Goal: Task Accomplishment & Management: Use online tool/utility

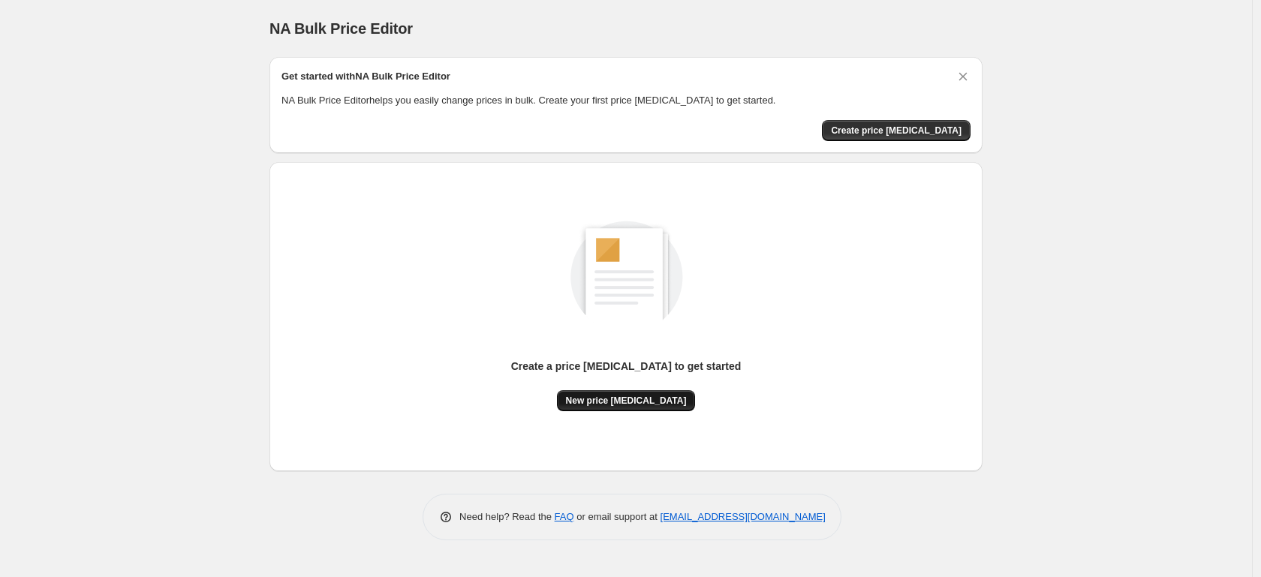
click at [584, 400] on span "New price [MEDICAL_DATA]" at bounding box center [626, 401] width 121 height 12
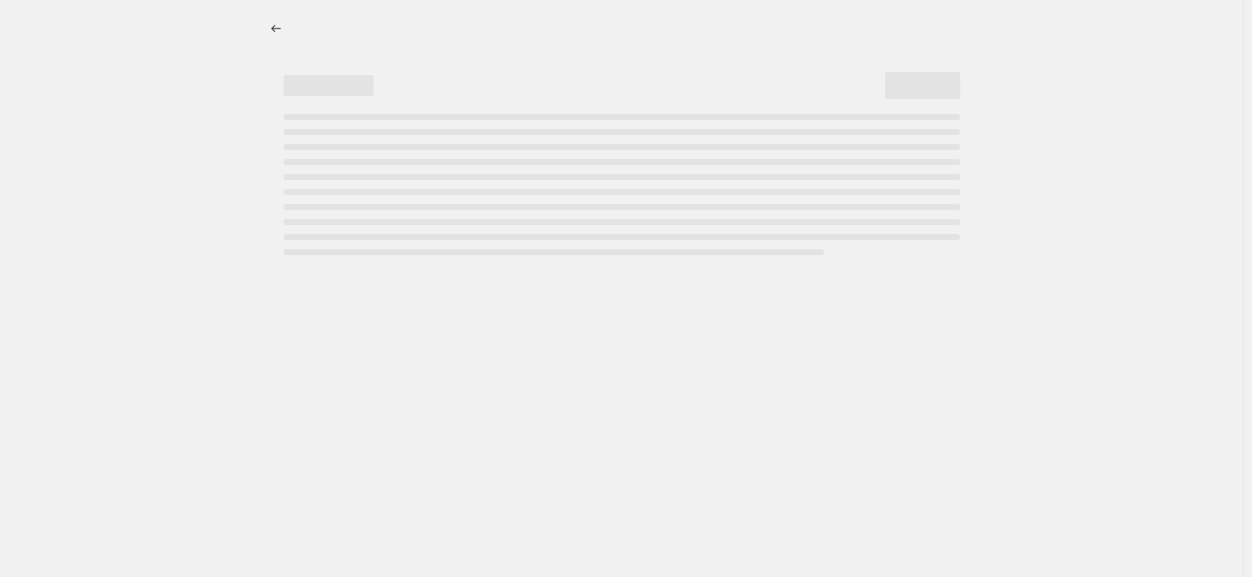
select select "percentage"
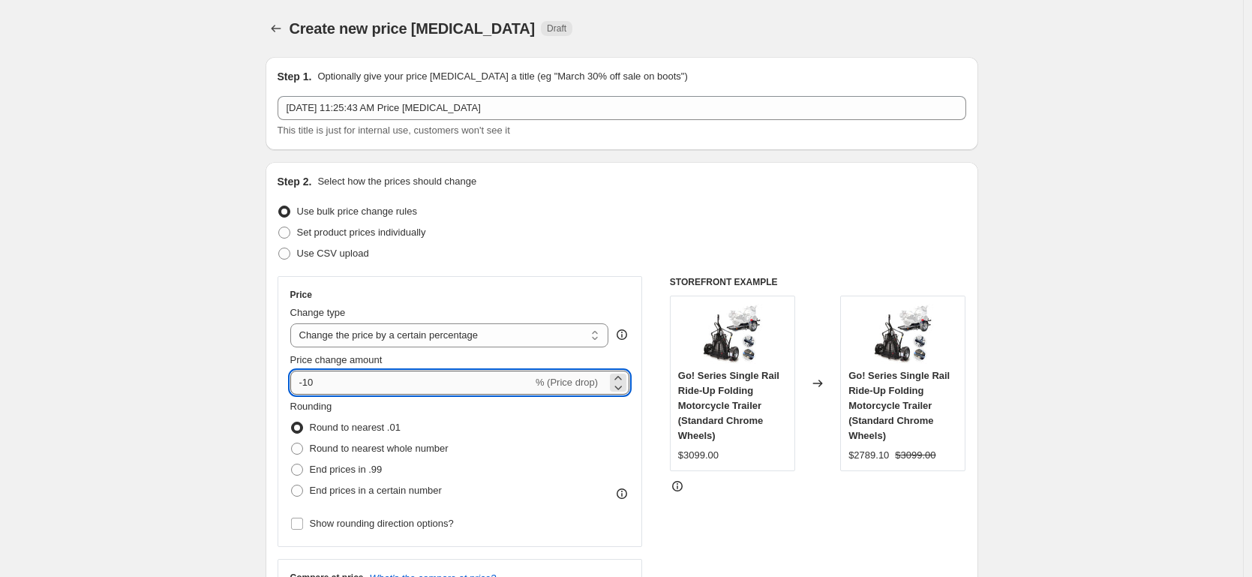
click at [307, 379] on input "-10" at bounding box center [411, 383] width 242 height 24
type input "-40"
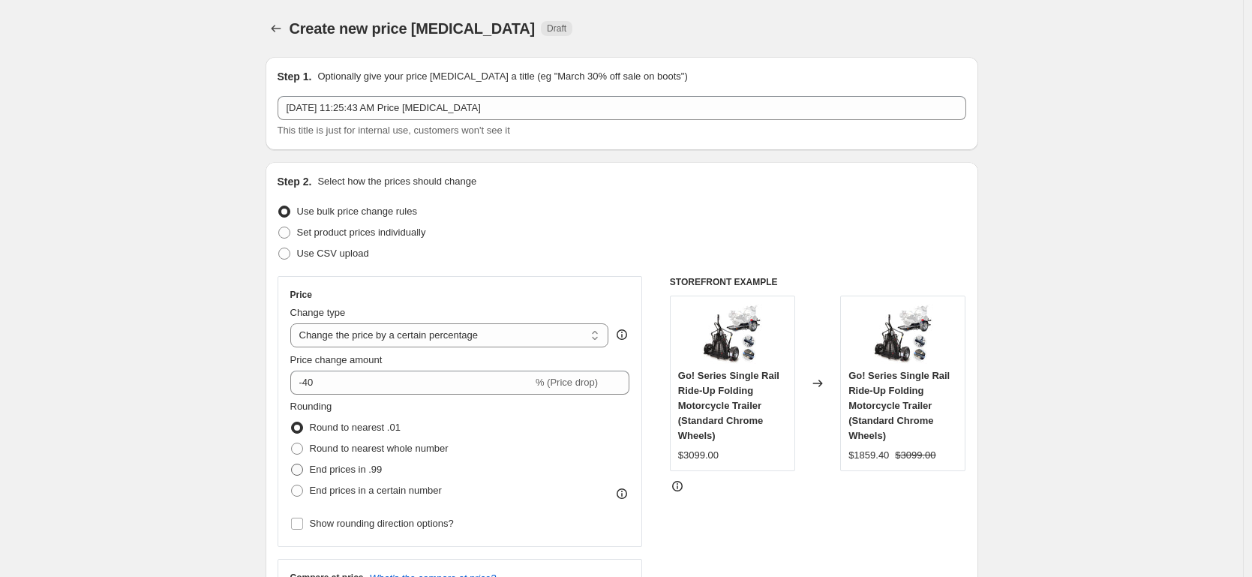
click at [296, 466] on span at bounding box center [297, 470] width 12 height 12
click at [292, 464] on input "End prices in .99" at bounding box center [291, 464] width 1 height 1
radio input "true"
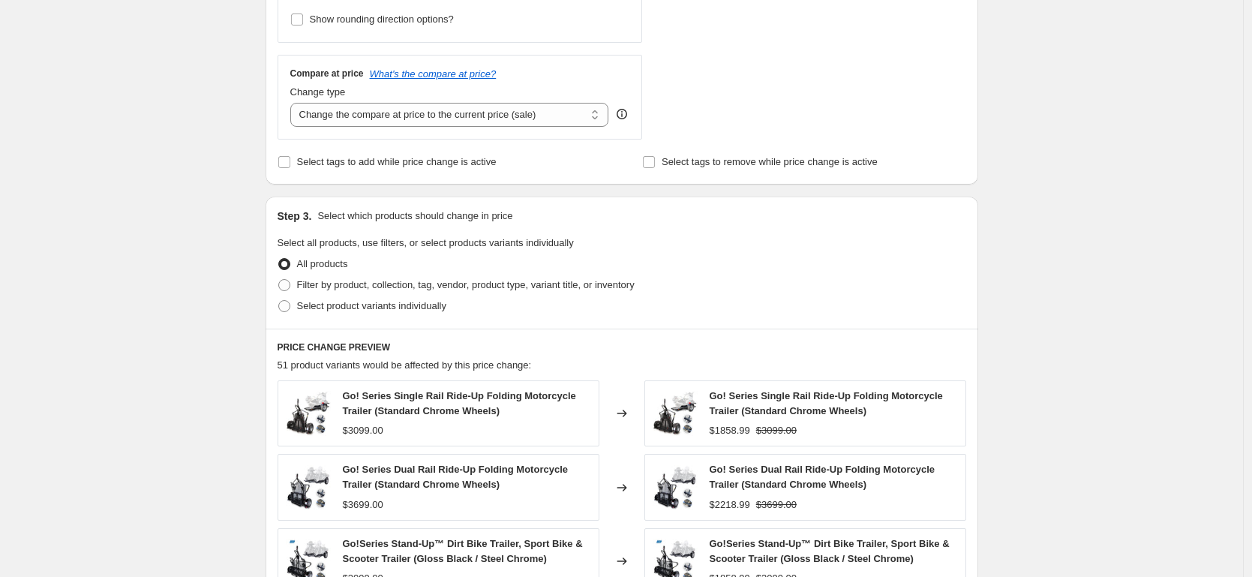
scroll to position [678, 0]
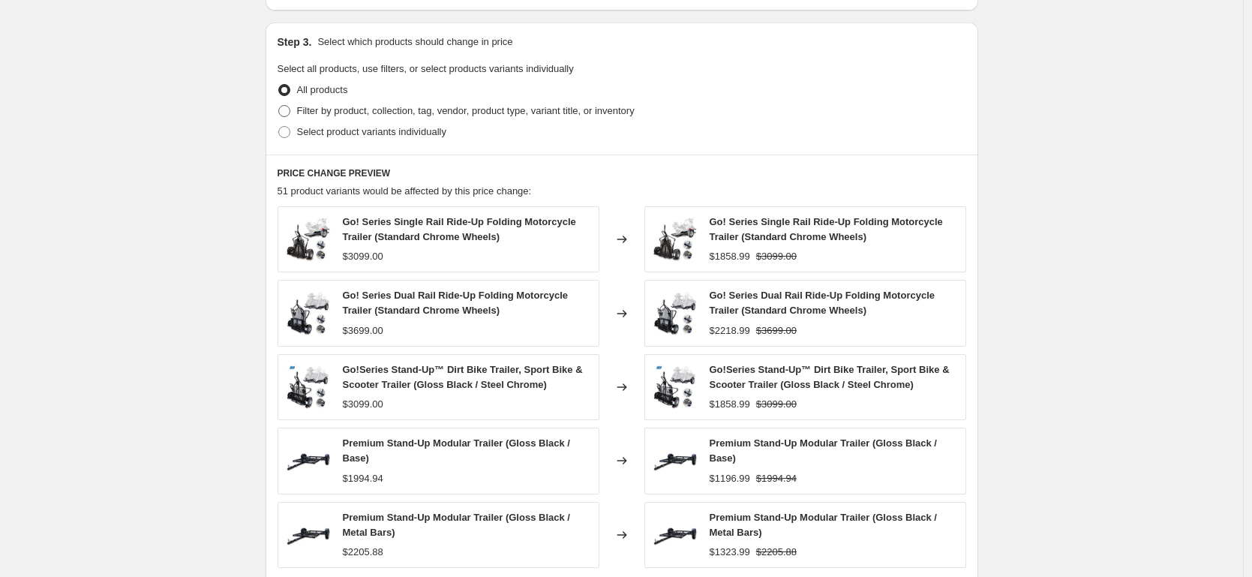
click at [312, 110] on span "Filter by product, collection, tag, vendor, product type, variant title, or inv…" at bounding box center [466, 110] width 338 height 11
click at [279, 106] on input "Filter by product, collection, tag, vendor, product type, variant title, or inv…" at bounding box center [278, 105] width 1 height 1
radio input "true"
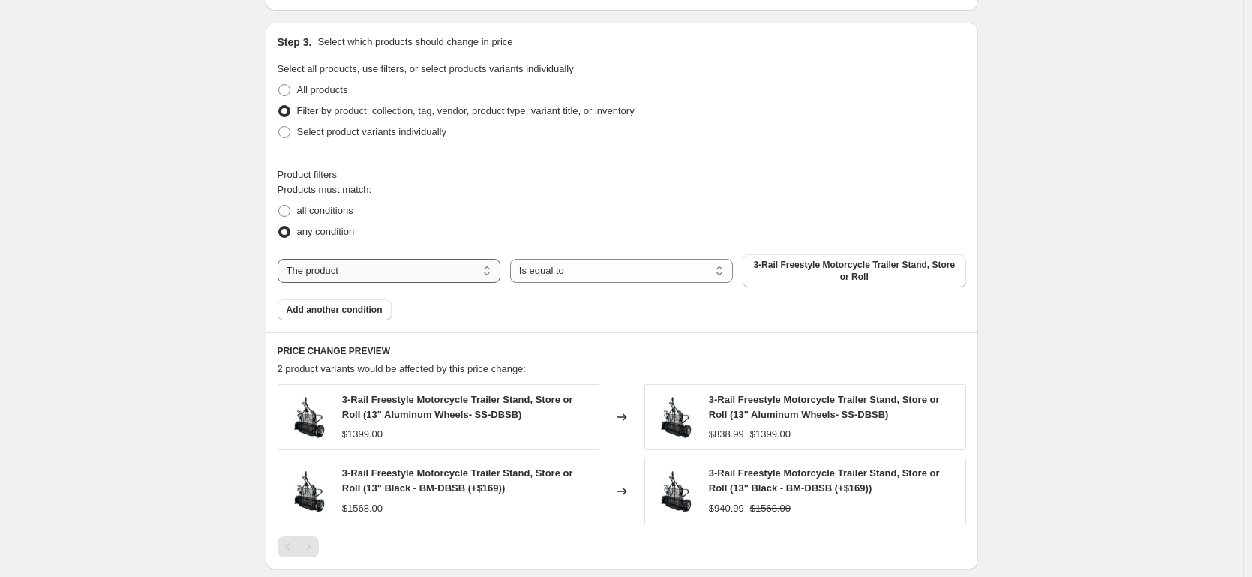
click at [377, 269] on select "The product The product's collection The product's tag The product's vendor The…" at bounding box center [389, 271] width 223 height 24
select select "collection"
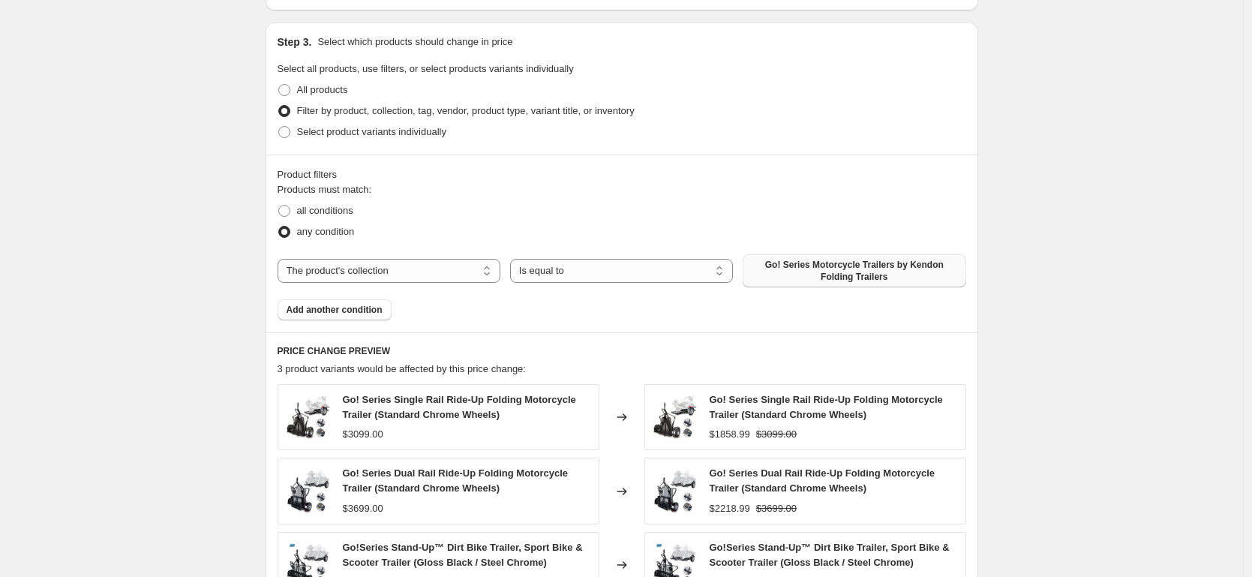
click at [810, 269] on span "Go! Series Motorcycle Trailers by Kendon Folding Trailers" at bounding box center [854, 271] width 205 height 24
click at [331, 311] on span "Add another condition" at bounding box center [335, 310] width 96 height 12
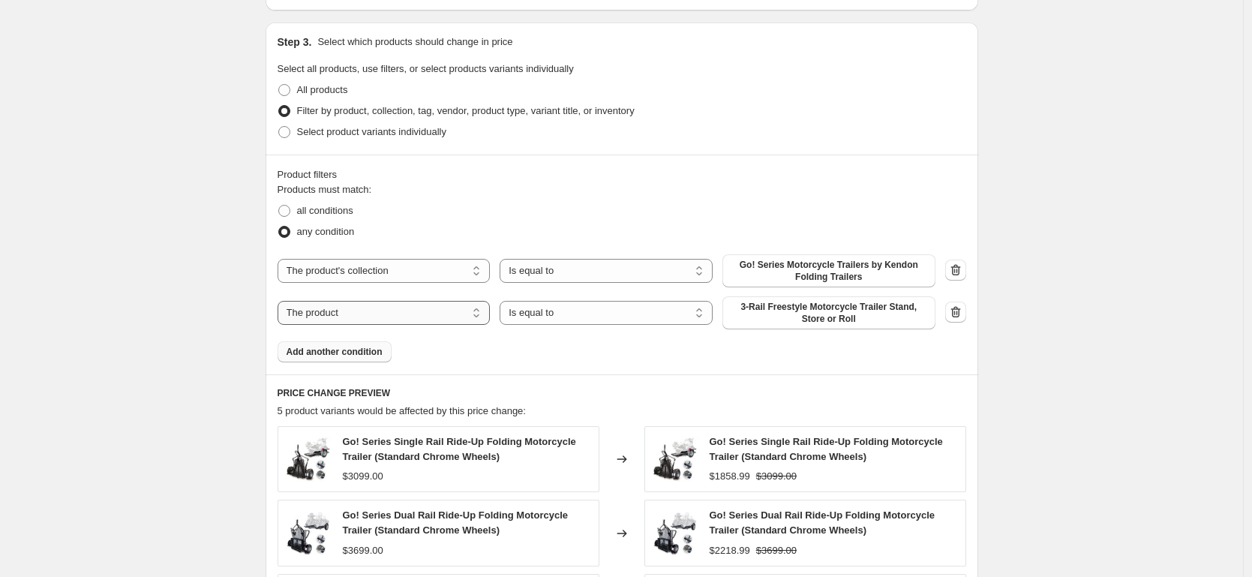
click at [386, 314] on select "The product The product's collection The product's tag The product's vendor The…" at bounding box center [384, 313] width 213 height 24
select select "collection"
click at [785, 326] on button "Go! Series Motorcycle Trailers by Kendon Folding Trailers" at bounding box center [829, 312] width 213 height 33
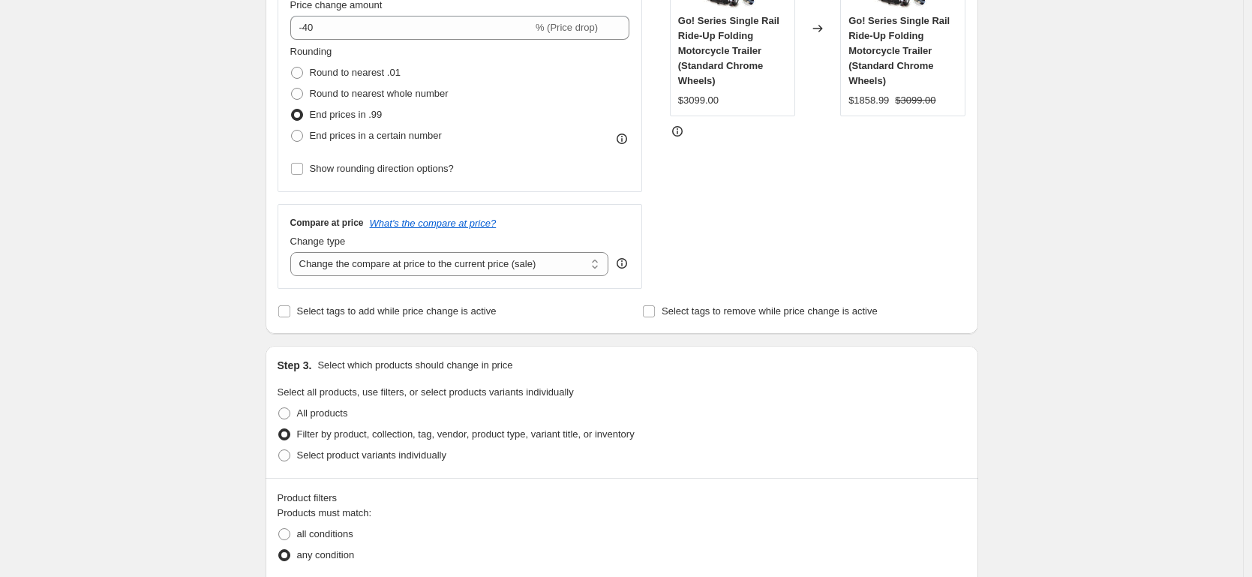
scroll to position [350, 0]
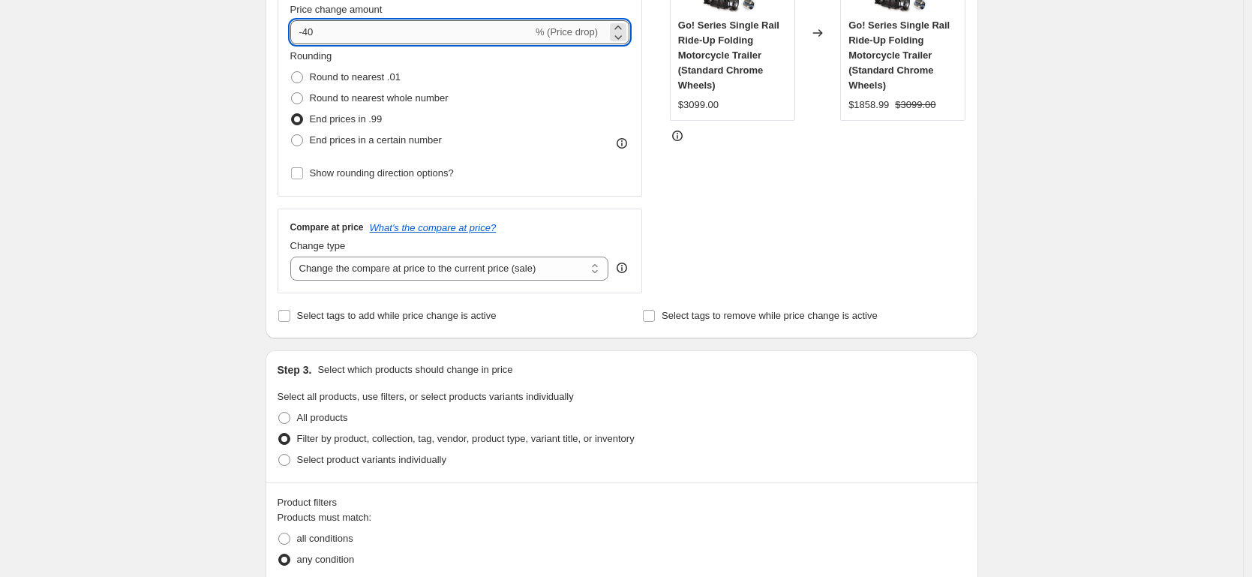
drag, startPoint x: 314, startPoint y: 33, endPoint x: 337, endPoint y: 34, distance: 23.3
click at [337, 34] on input "-40" at bounding box center [411, 32] width 242 height 24
type input "-45"
click at [197, 88] on div "Create new price change job. This page is ready Create new price change job Dra…" at bounding box center [621, 522] width 1243 height 1744
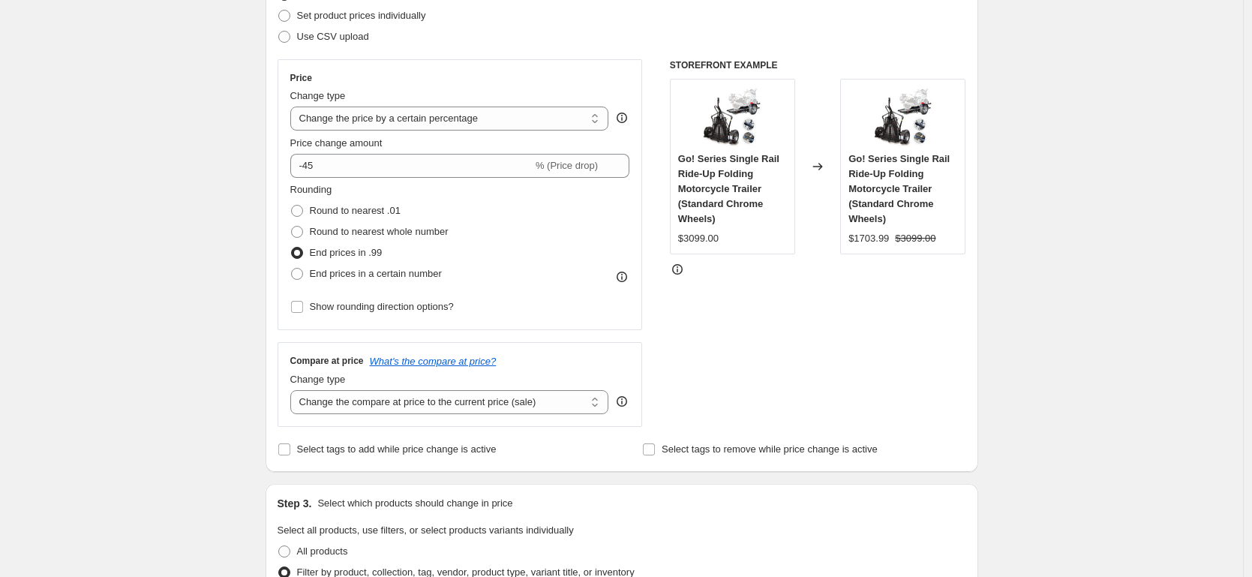
scroll to position [196, 0]
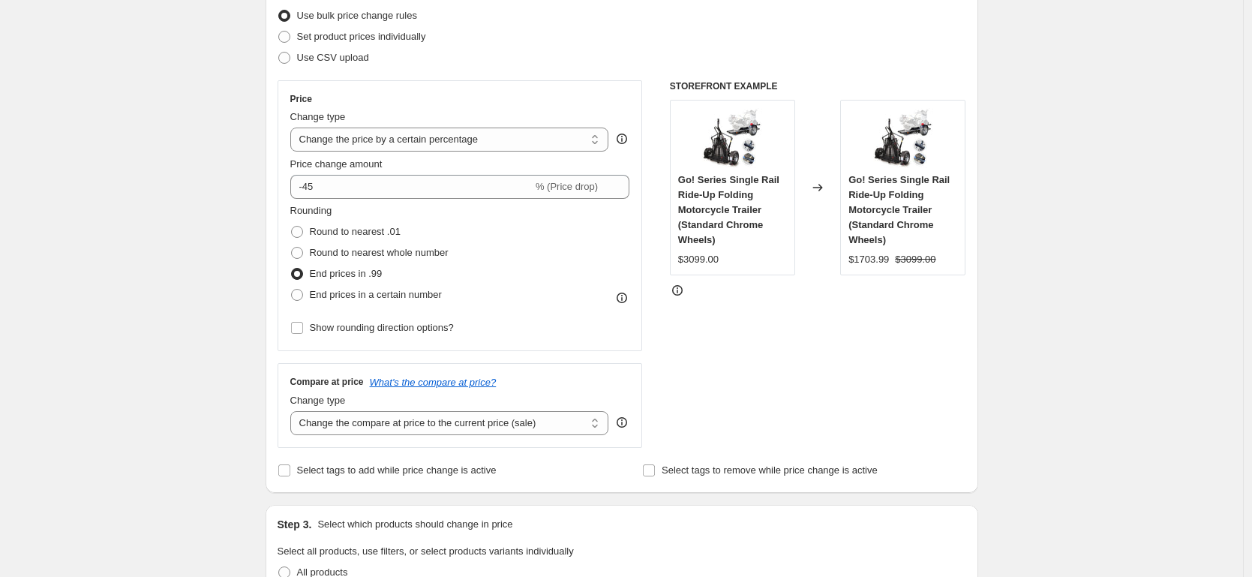
click at [346, 285] on label "End prices in a certain number" at bounding box center [366, 294] width 152 height 21
click at [292, 289] on input "End prices in a certain number" at bounding box center [291, 289] width 1 height 1
radio input "true"
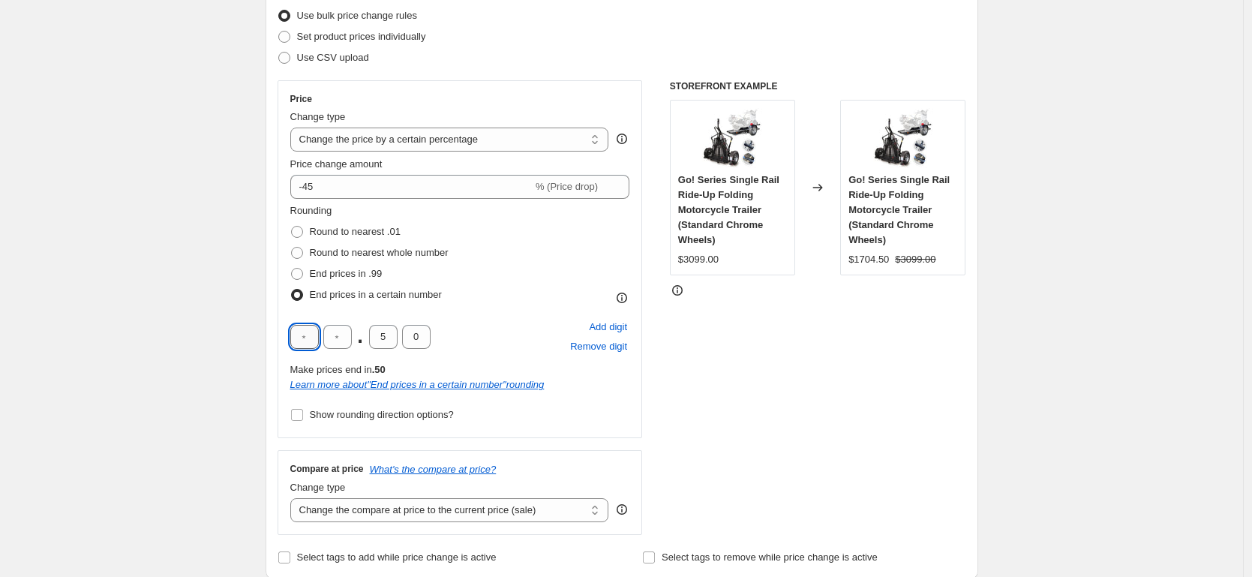
click at [314, 337] on input "text" at bounding box center [304, 337] width 29 height 24
type input "9"
type input "0"
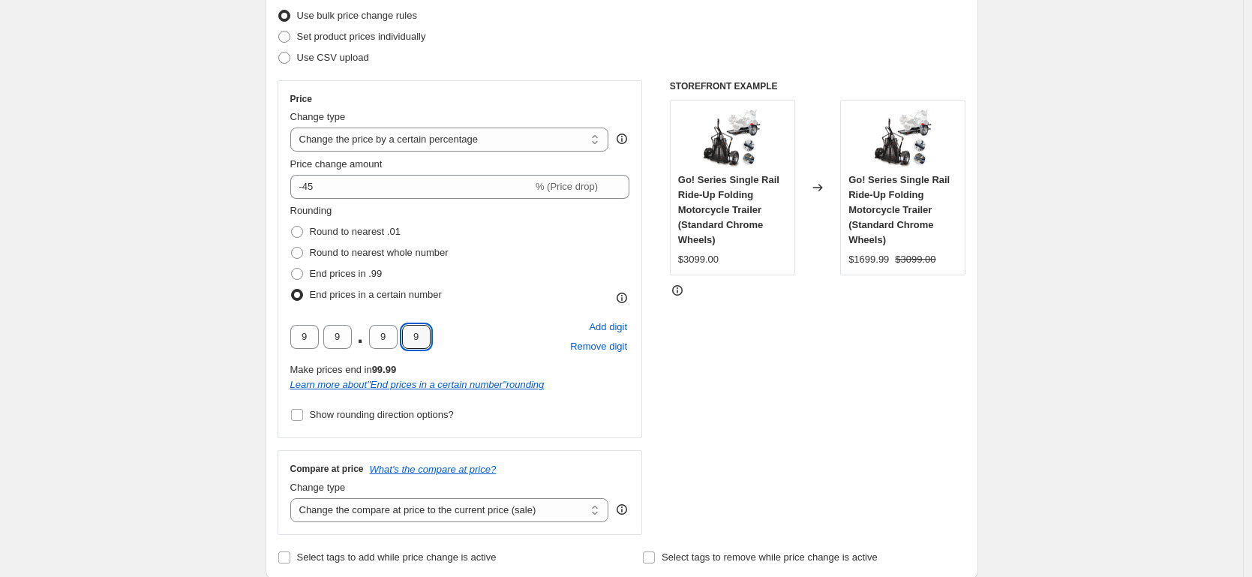
type input "9"
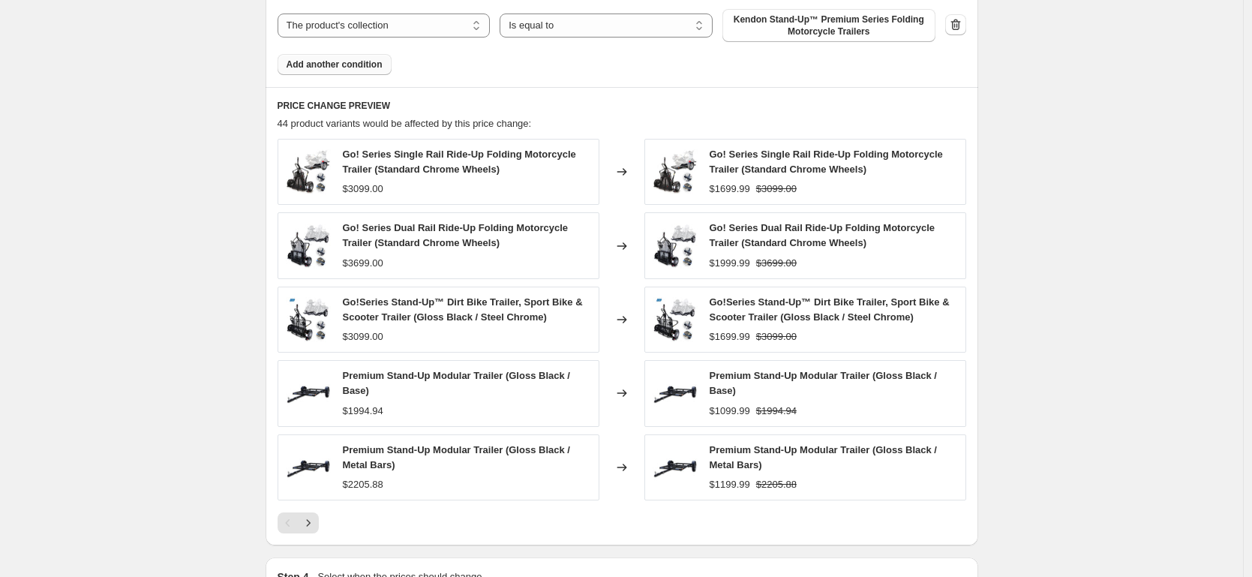
scroll to position [1057, 0]
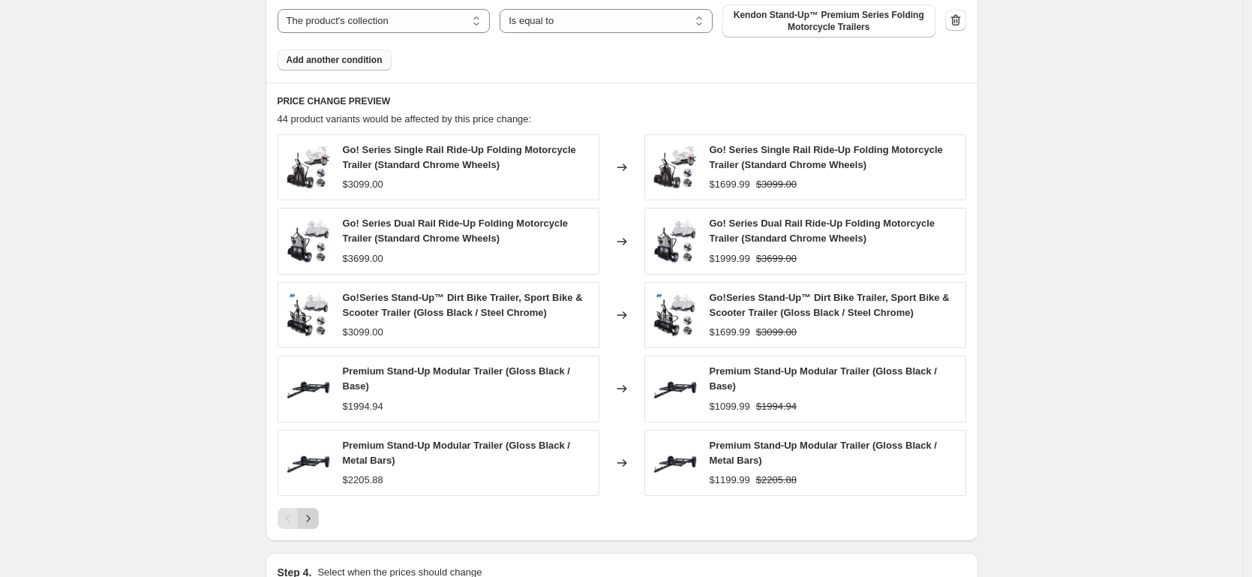
click at [304, 514] on icon "Next" at bounding box center [308, 518] width 15 height 15
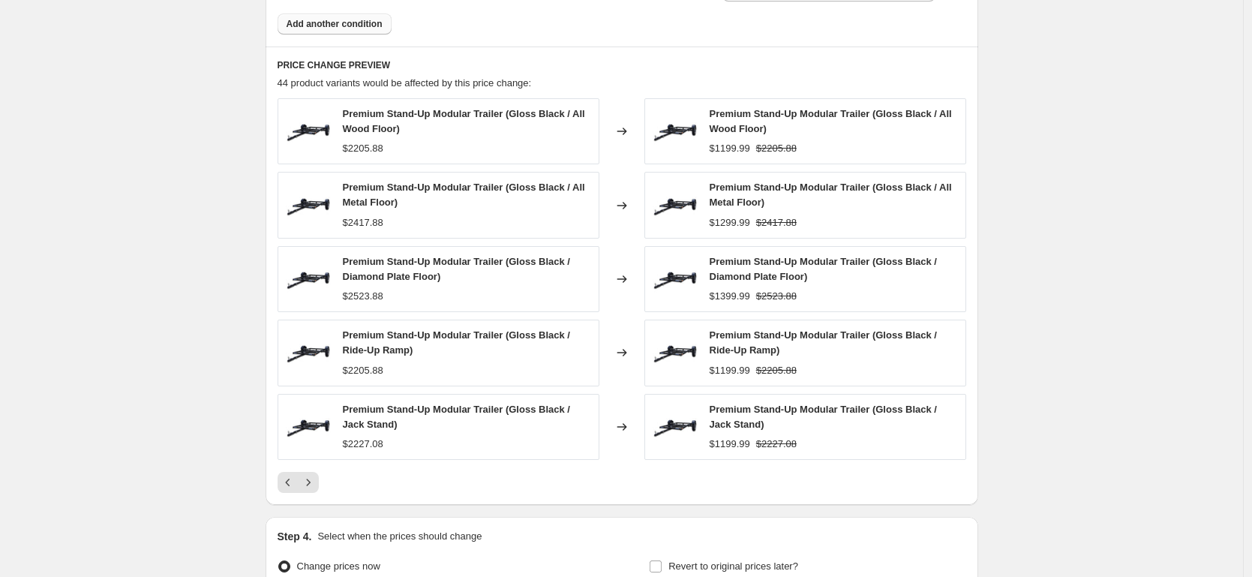
scroll to position [1103, 0]
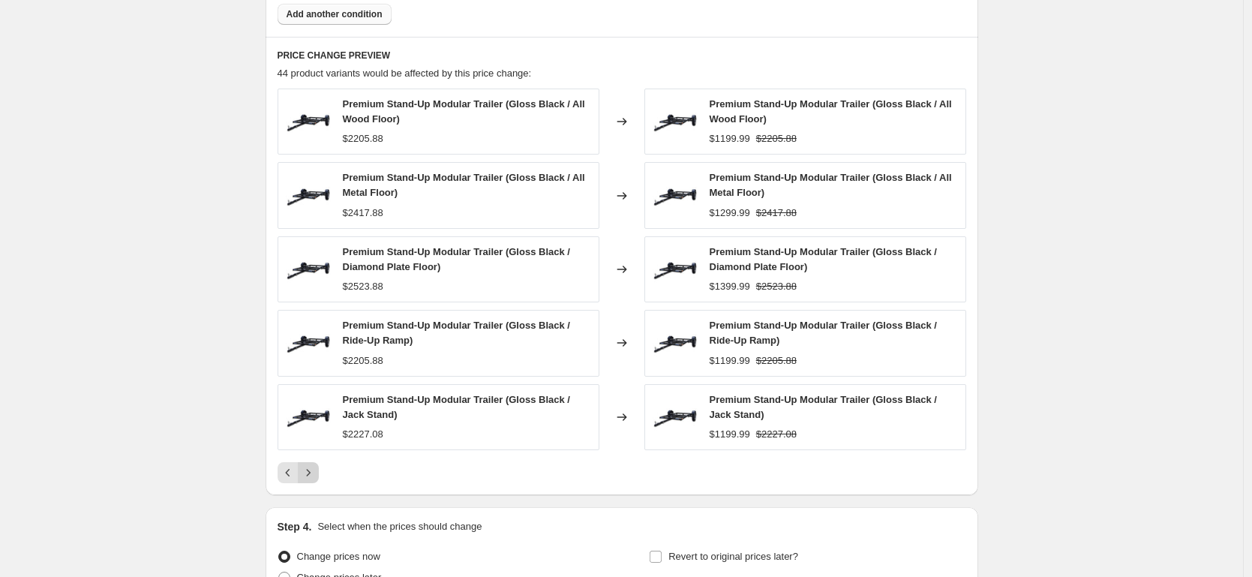
click at [316, 471] on icon "Next" at bounding box center [308, 472] width 15 height 15
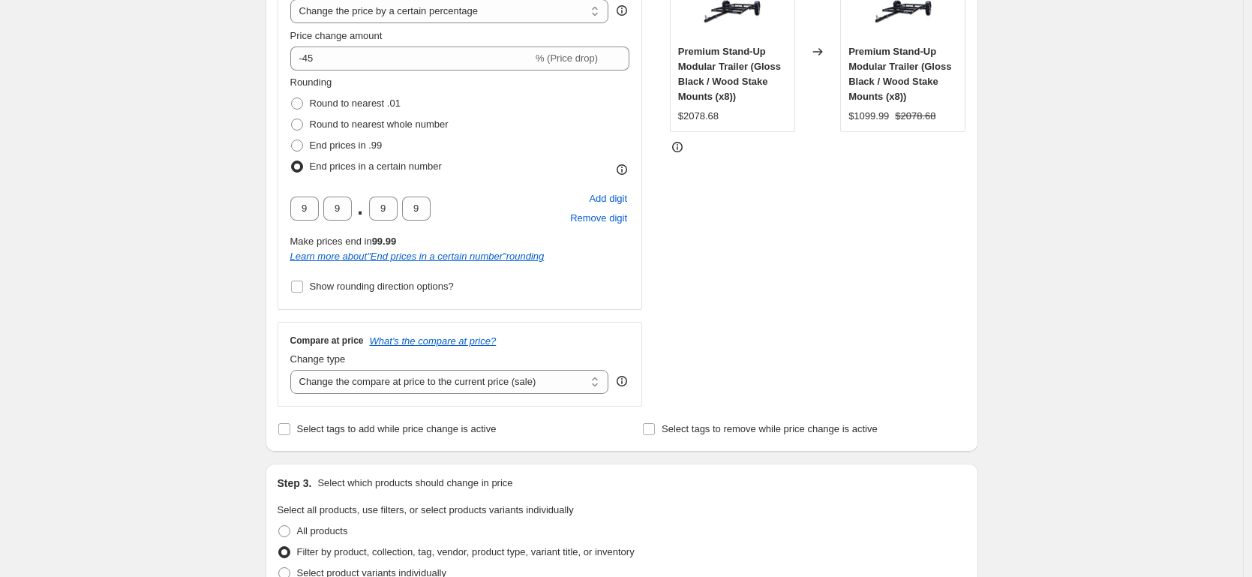
scroll to position [296, 0]
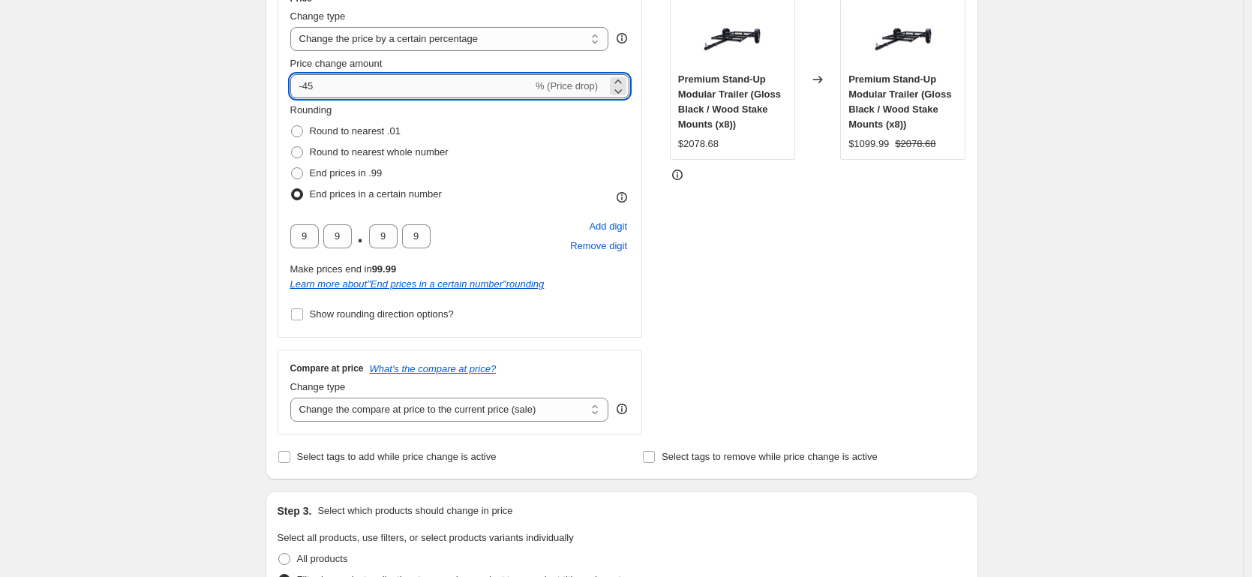
drag, startPoint x: 308, startPoint y: 87, endPoint x: 382, endPoint y: 87, distance: 73.5
click at [374, 87] on input "-45" at bounding box center [411, 86] width 242 height 24
type input "-50"
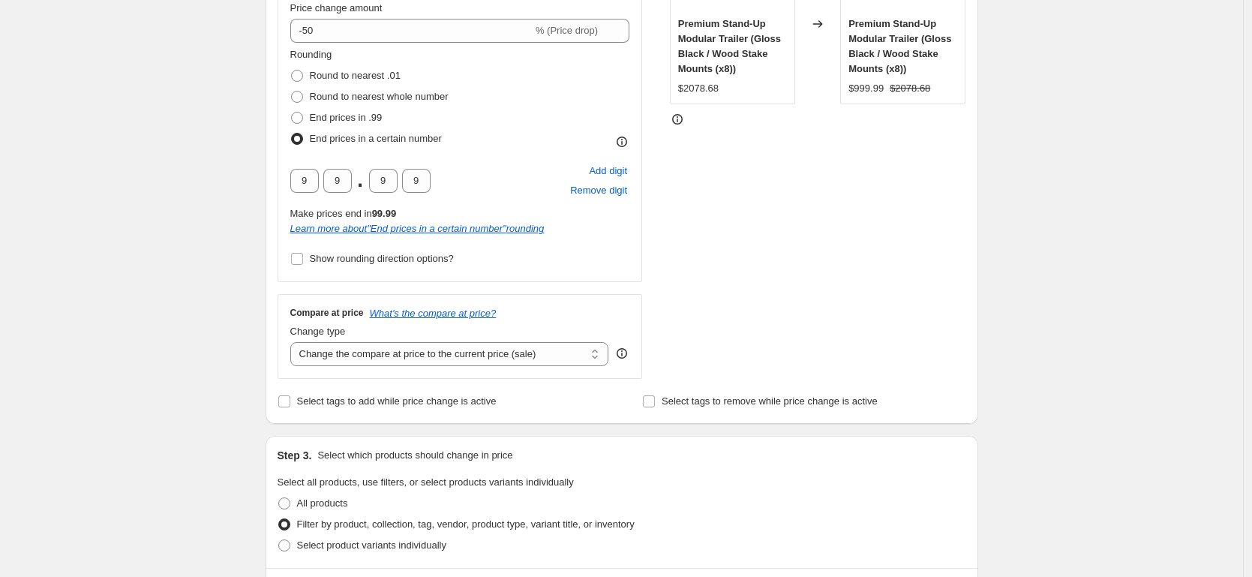
scroll to position [342, 0]
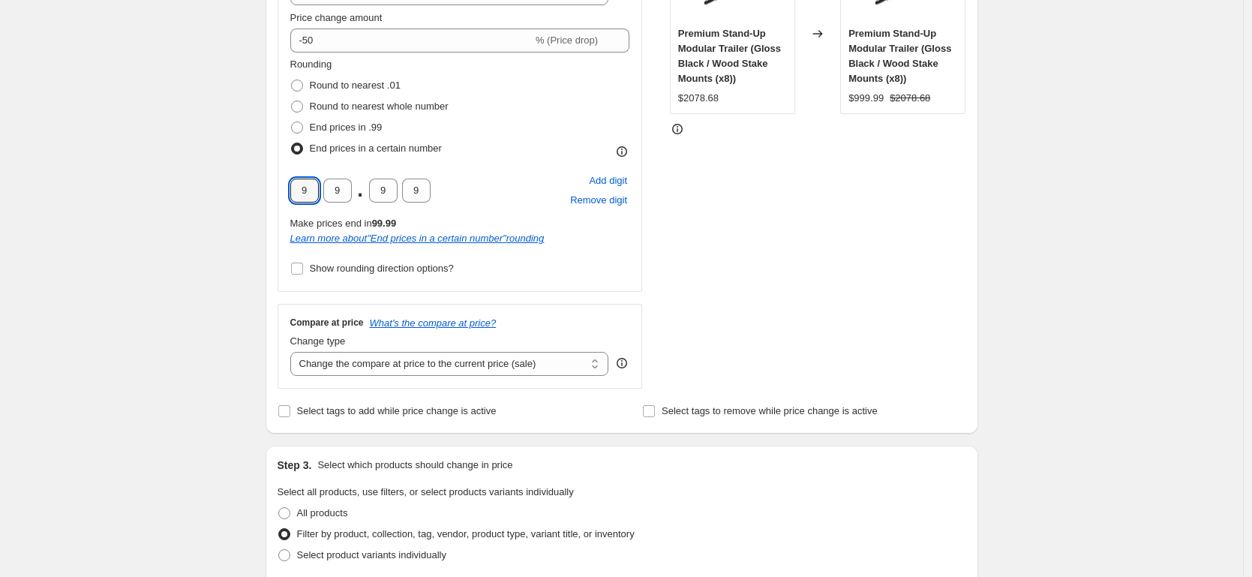
drag, startPoint x: 317, startPoint y: 182, endPoint x: 279, endPoint y: 185, distance: 38.4
click at [284, 185] on div "Price Change type Change the price to a certain amount Change the price by a ce…" at bounding box center [460, 113] width 365 height 358
click at [179, 213] on div "Create new price change job. This page is ready Create new price change job Dra…" at bounding box center [621, 573] width 1243 height 1831
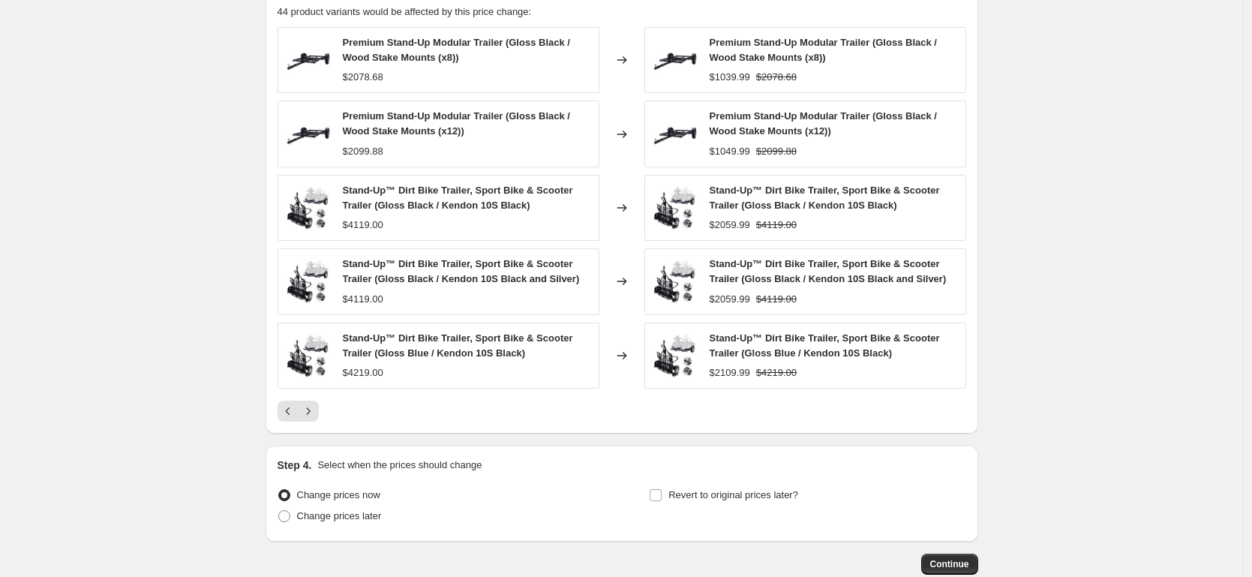
scroll to position [1161, 0]
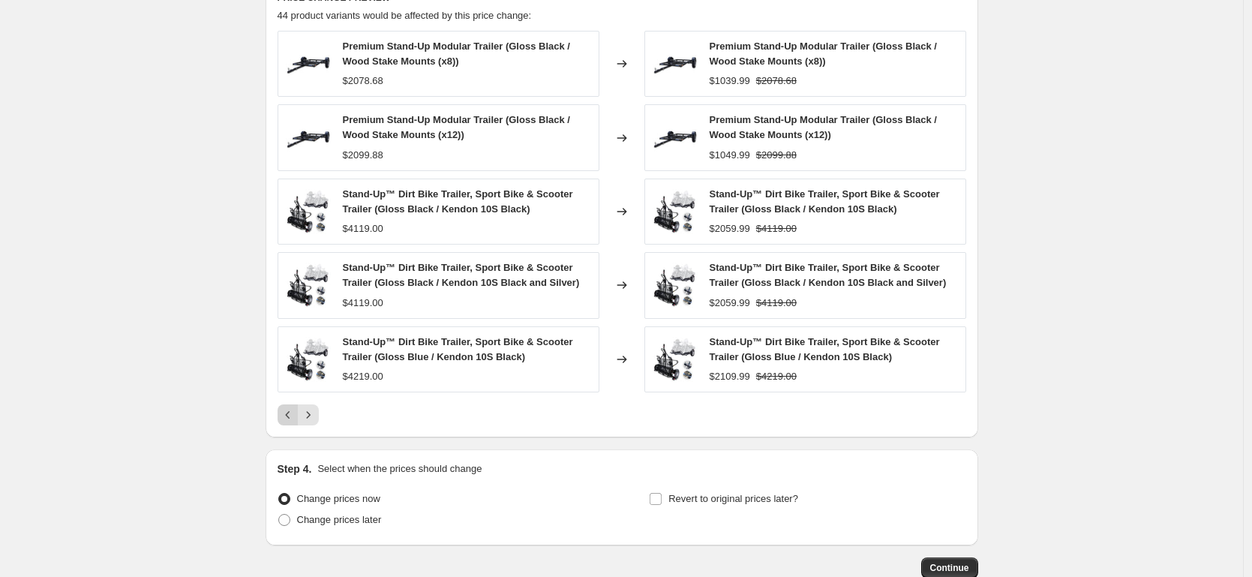
click at [291, 417] on icon "Previous" at bounding box center [288, 414] width 15 height 15
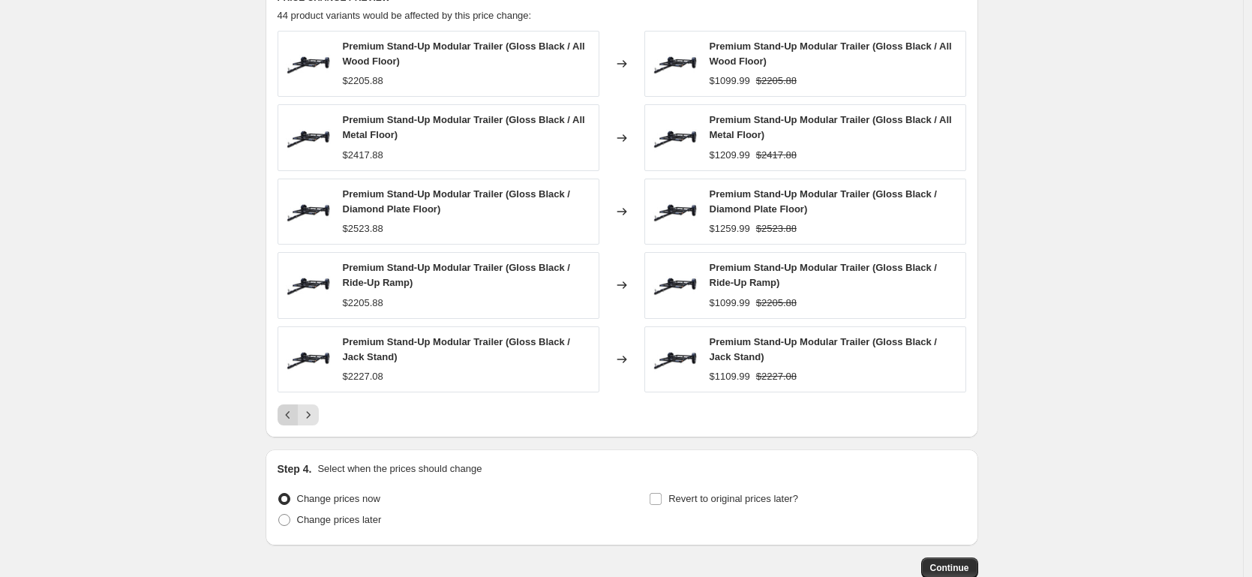
click at [291, 412] on icon "Previous" at bounding box center [288, 414] width 15 height 15
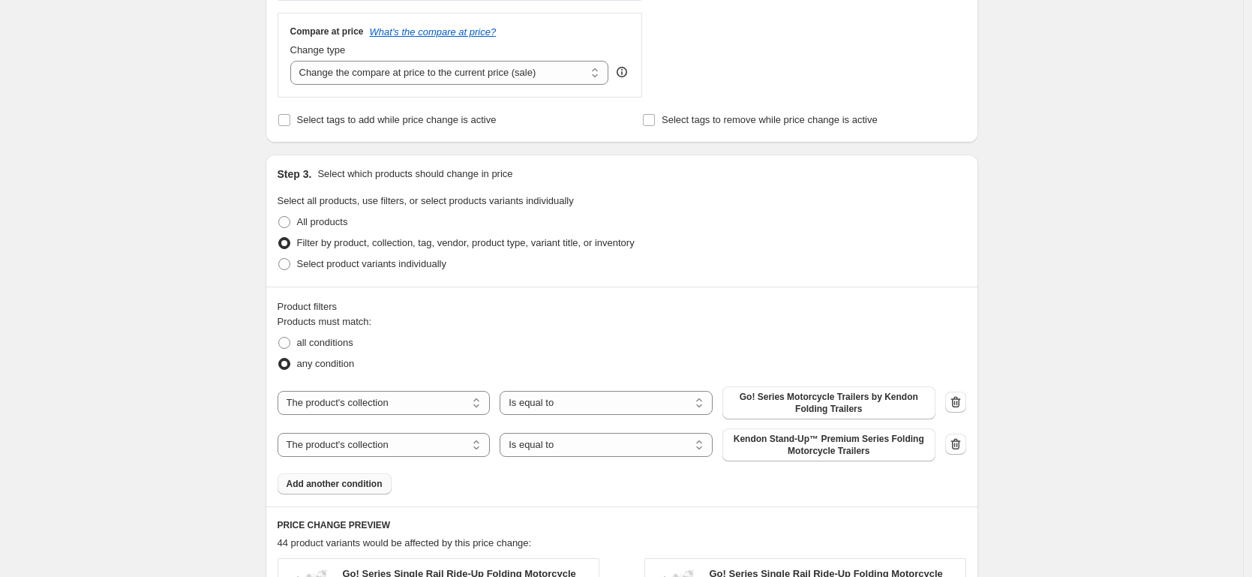
scroll to position [103, 0]
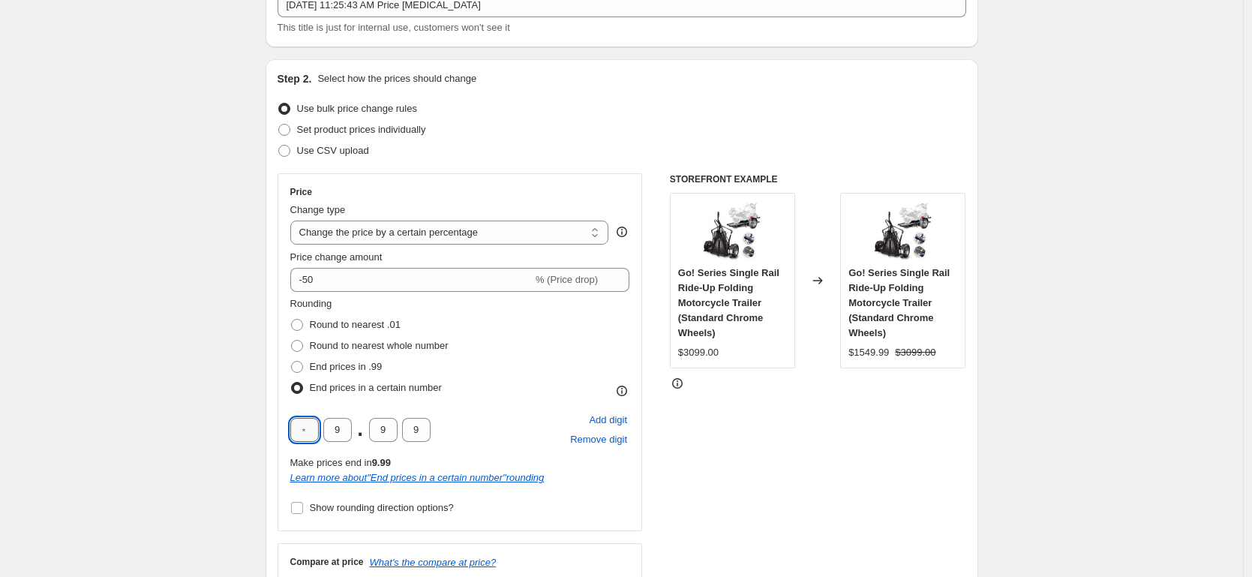
click at [302, 435] on input "text" at bounding box center [304, 430] width 29 height 24
drag, startPoint x: 314, startPoint y: 429, endPoint x: 284, endPoint y: 429, distance: 29.3
click at [284, 429] on div "Price Change type Change the price to a certain amount Change the price by a ce…" at bounding box center [460, 352] width 365 height 358
type input "9"
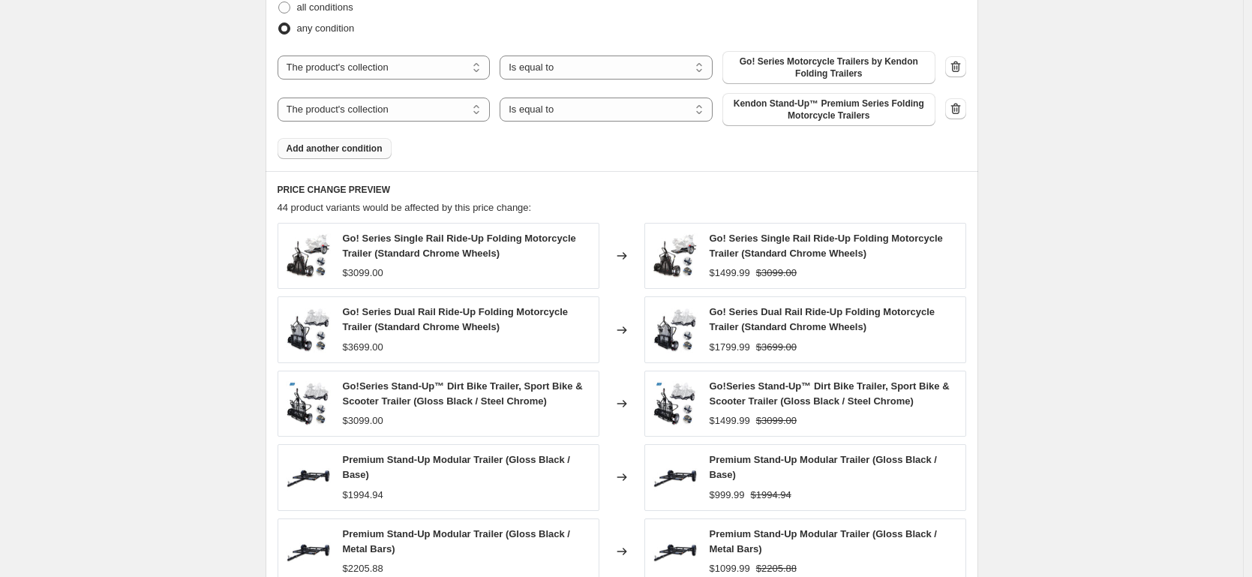
scroll to position [1254, 0]
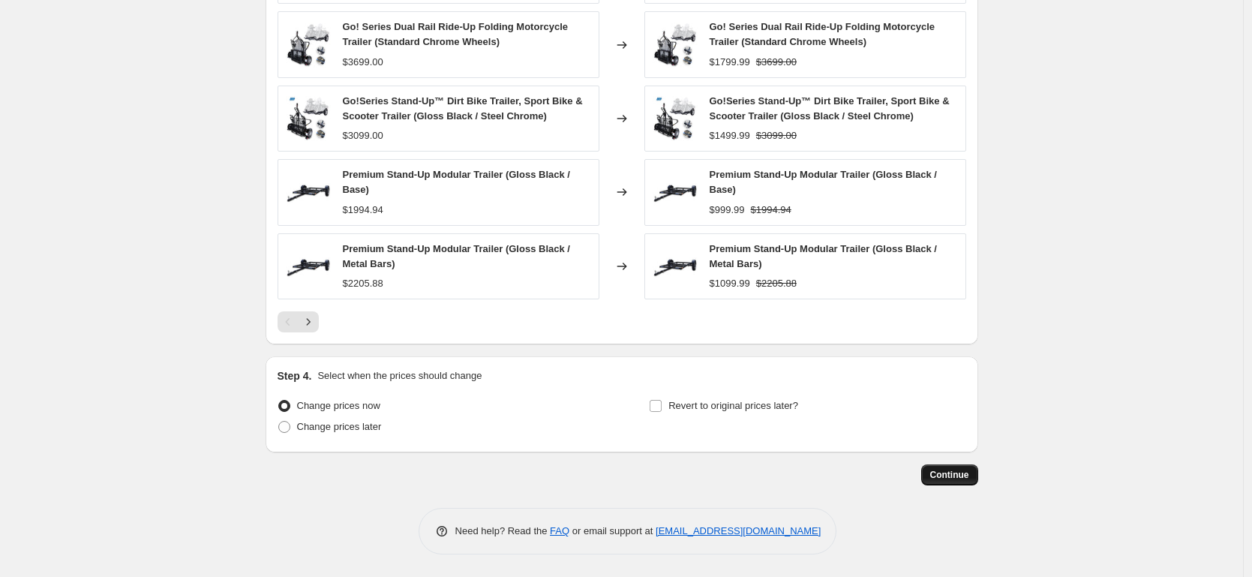
click at [953, 484] on button "Continue" at bounding box center [949, 474] width 57 height 21
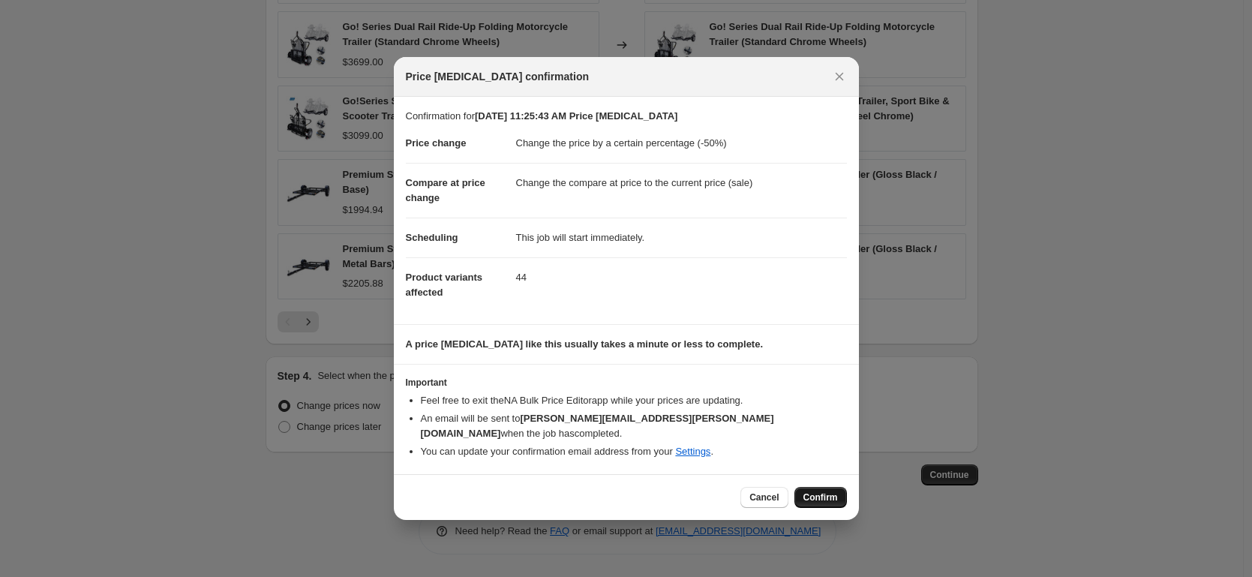
click at [811, 487] on button "Confirm" at bounding box center [821, 497] width 53 height 21
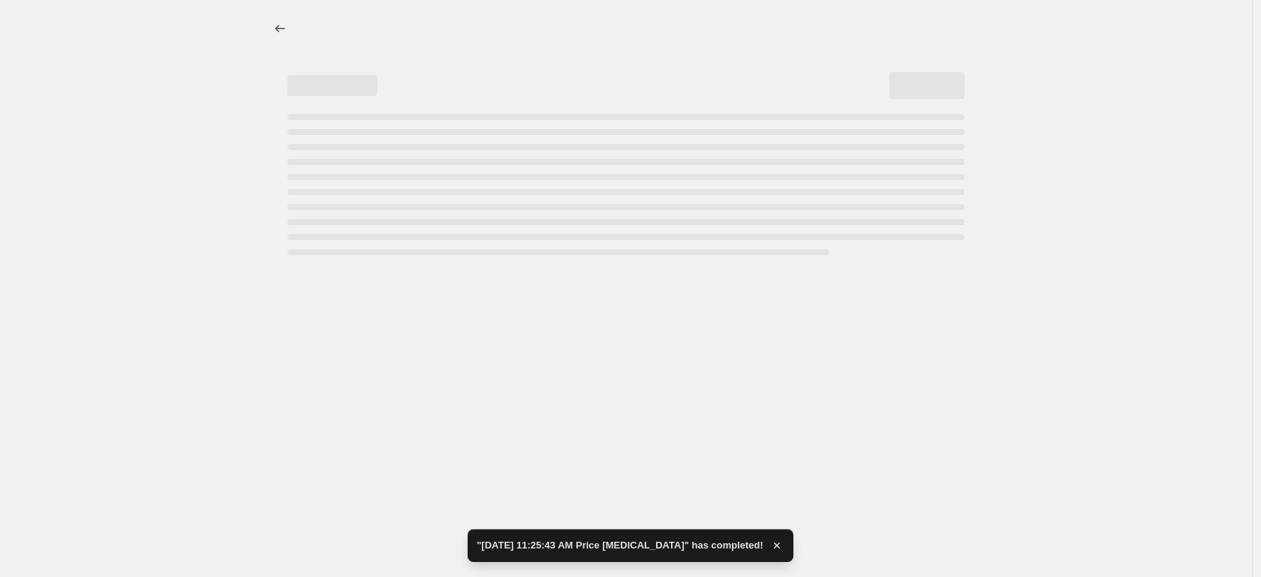
select select "percentage"
select select "collection"
